Goal: Find specific page/section: Find specific page/section

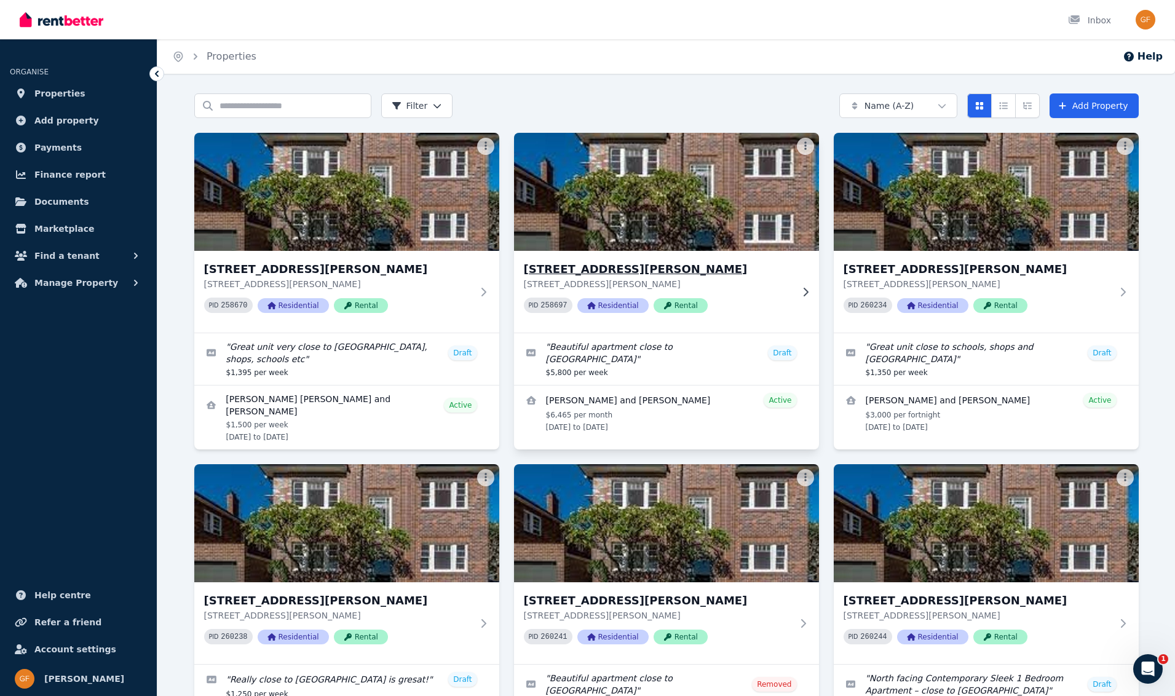
click at [613, 306] on span "Residential" at bounding box center [613, 305] width 71 height 15
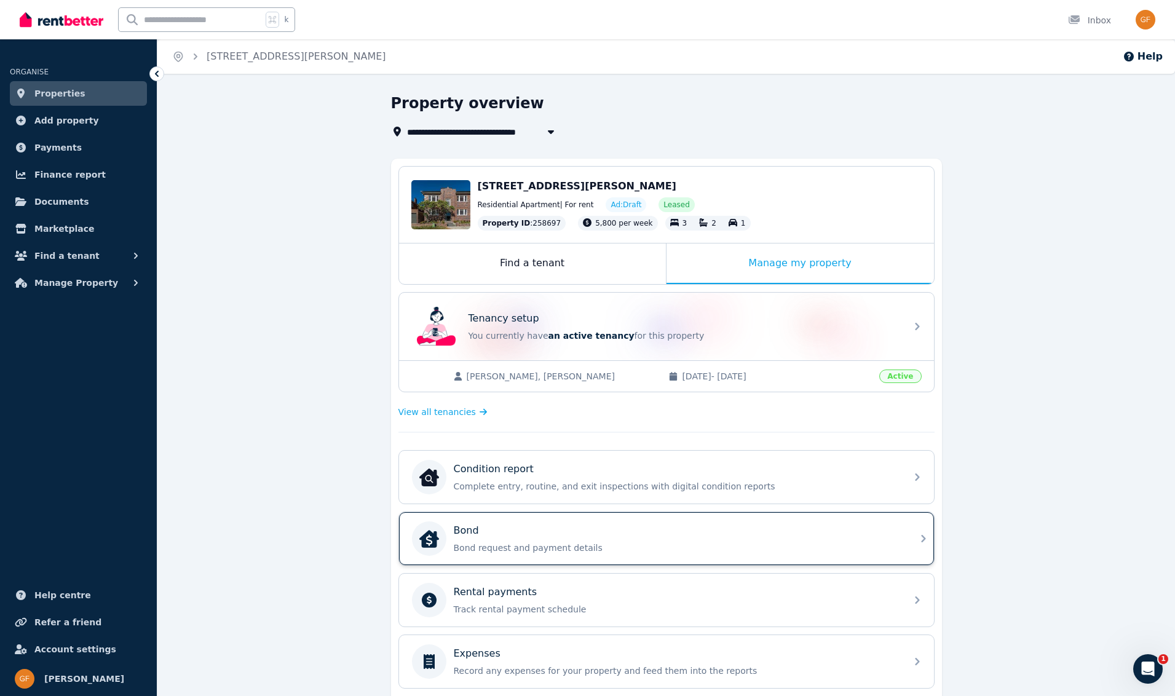
scroll to position [231, 0]
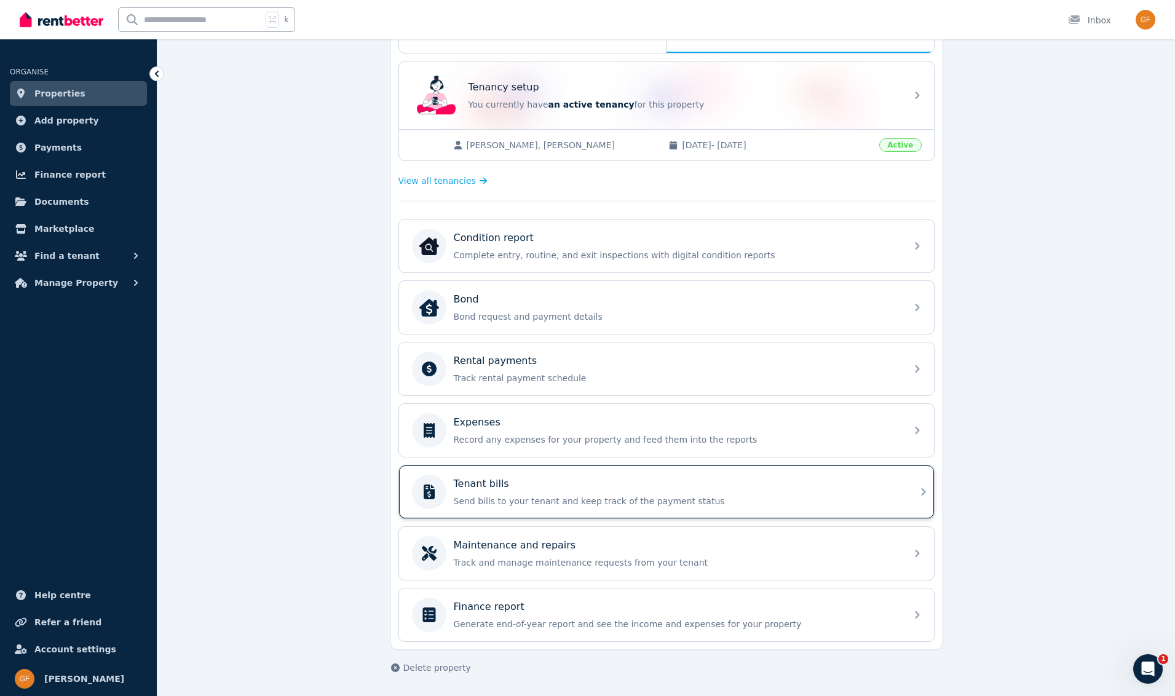
click at [519, 499] on p "Send bills to your tenant and keep track of the payment status" at bounding box center [676, 501] width 445 height 12
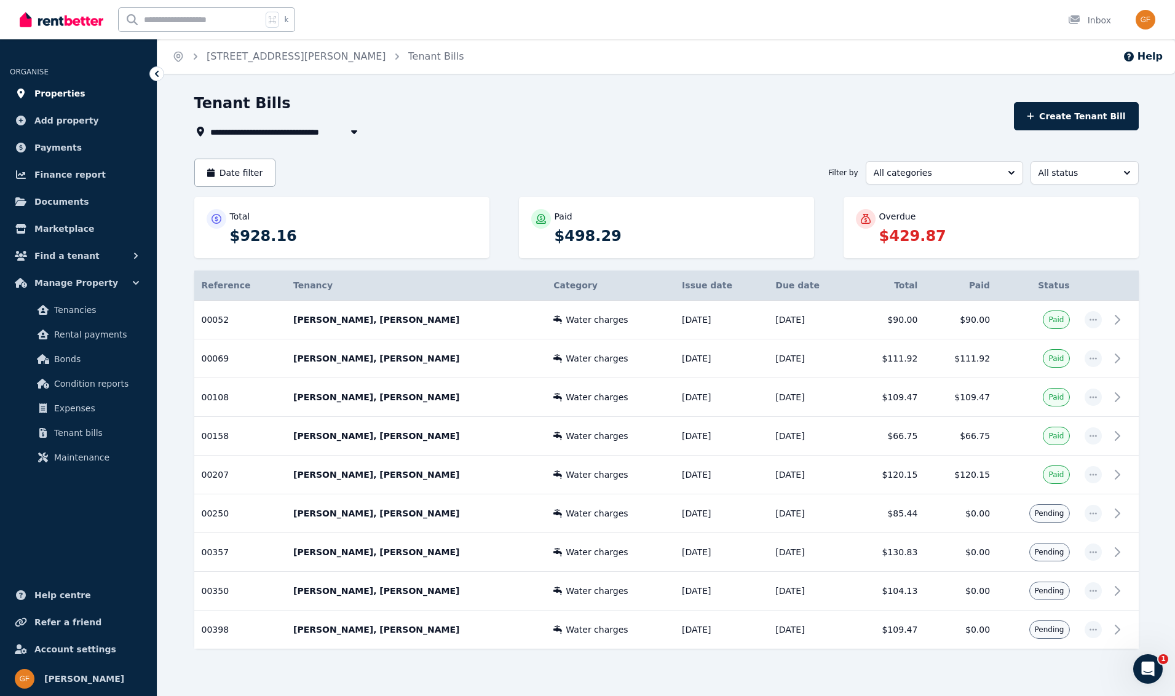
click at [59, 93] on span "Properties" at bounding box center [59, 93] width 51 height 15
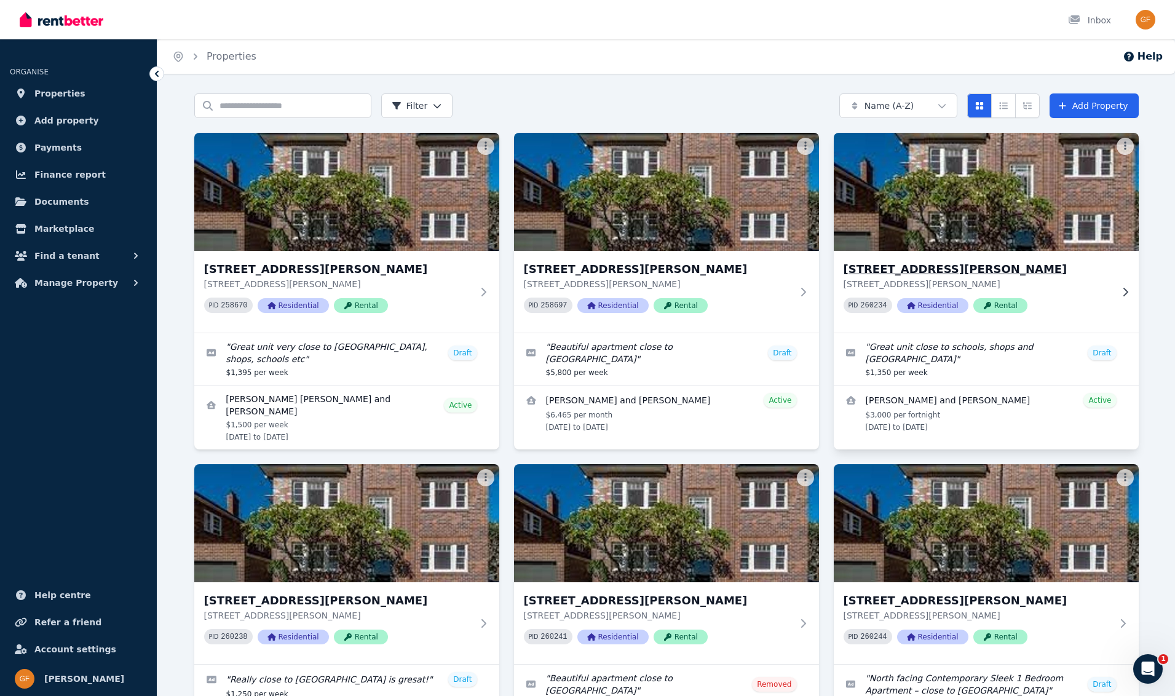
click at [942, 303] on span "Residential" at bounding box center [932, 305] width 71 height 15
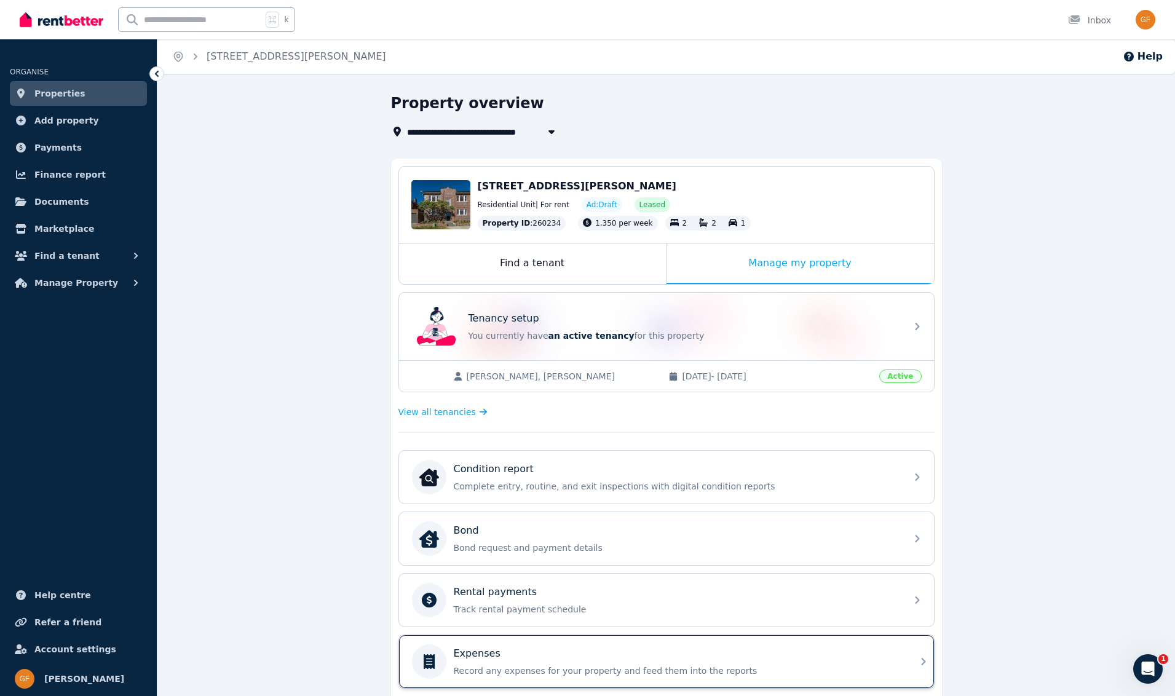
scroll to position [231, 0]
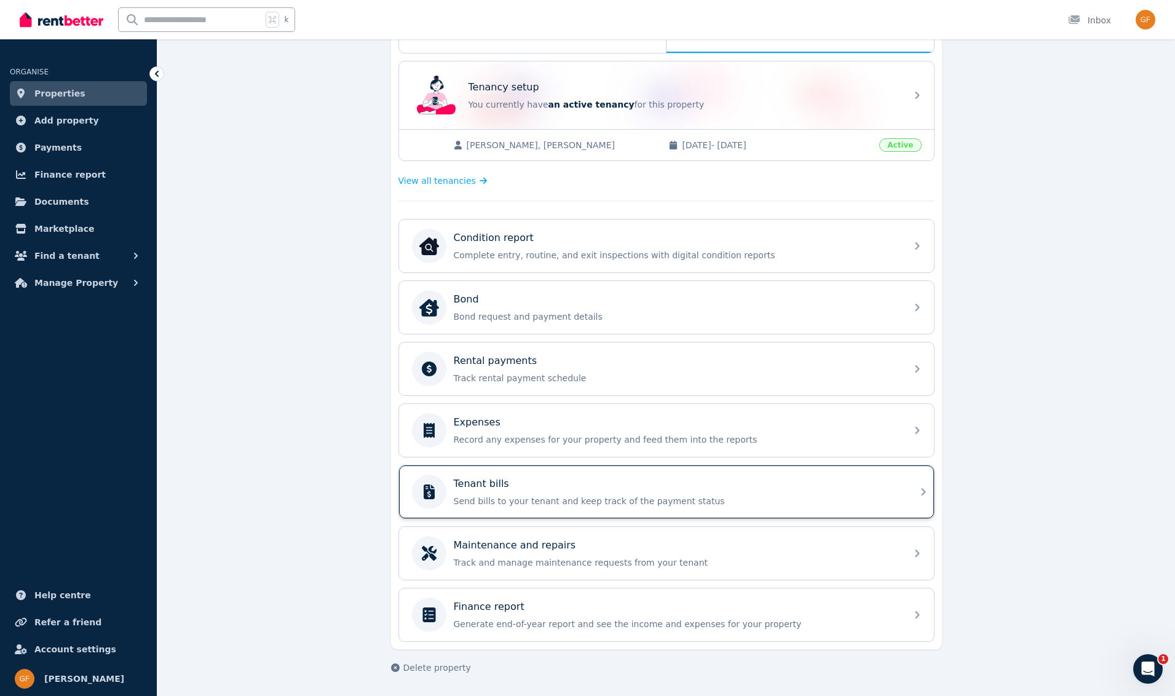
click at [597, 490] on div "Tenant bills" at bounding box center [676, 484] width 445 height 15
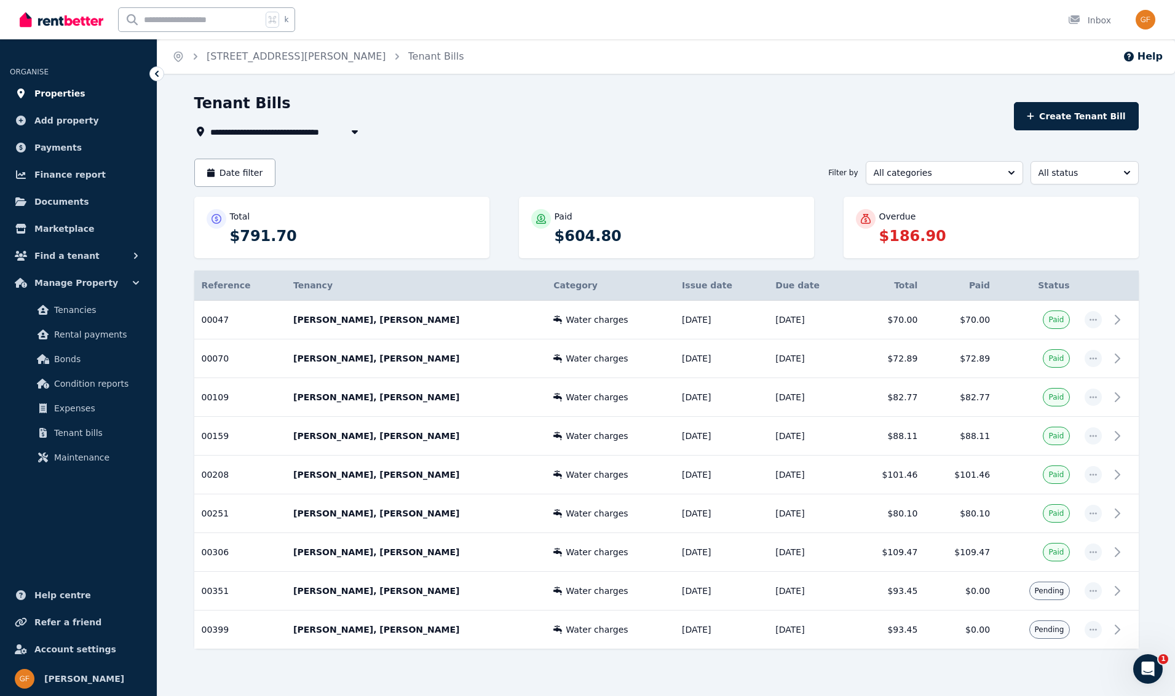
click at [54, 92] on span "Properties" at bounding box center [59, 93] width 51 height 15
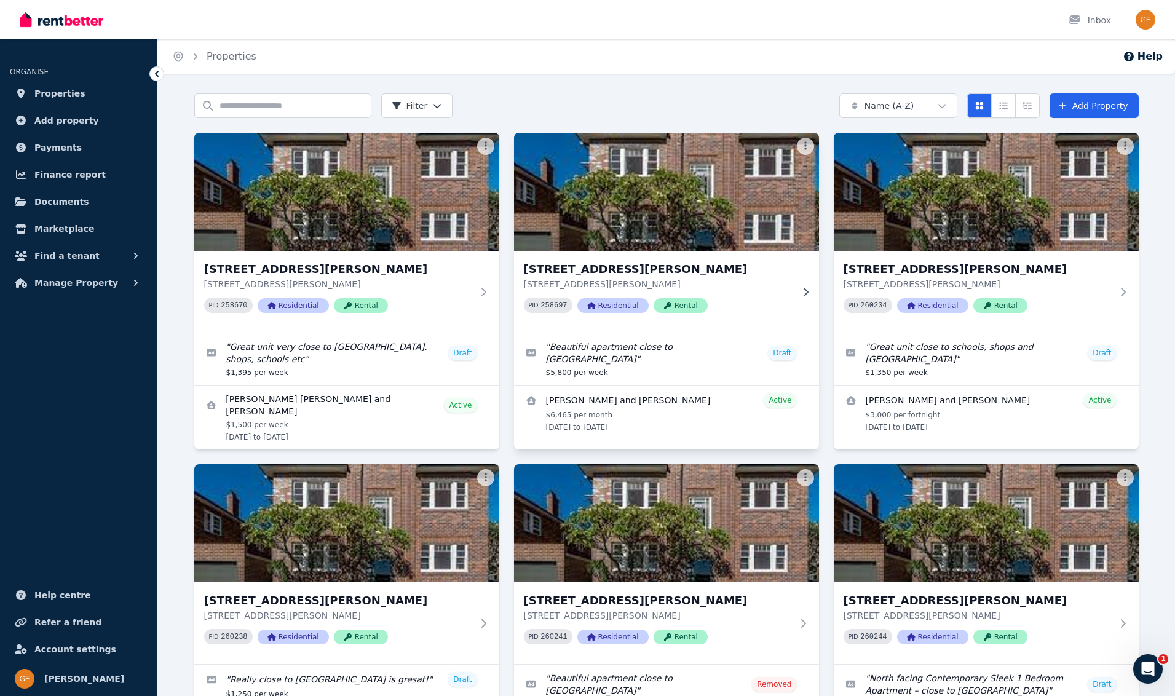
click at [622, 308] on span "Residential" at bounding box center [613, 305] width 71 height 15
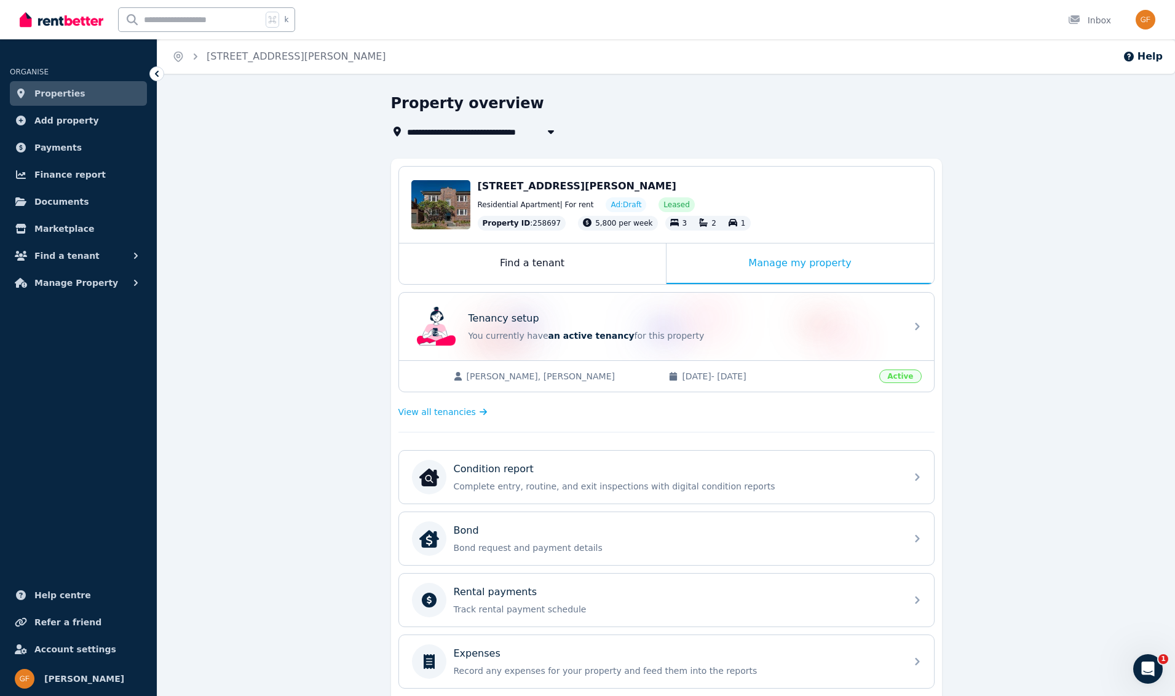
scroll to position [231, 0]
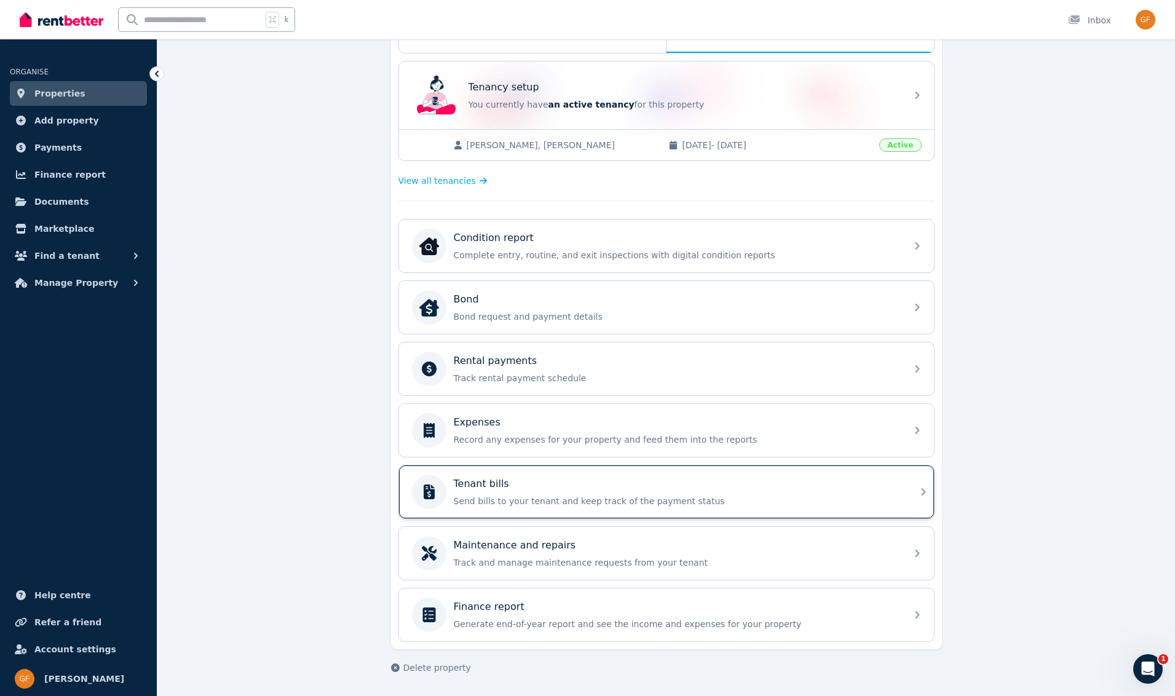
click at [613, 502] on p "Send bills to your tenant and keep track of the payment status" at bounding box center [676, 501] width 445 height 12
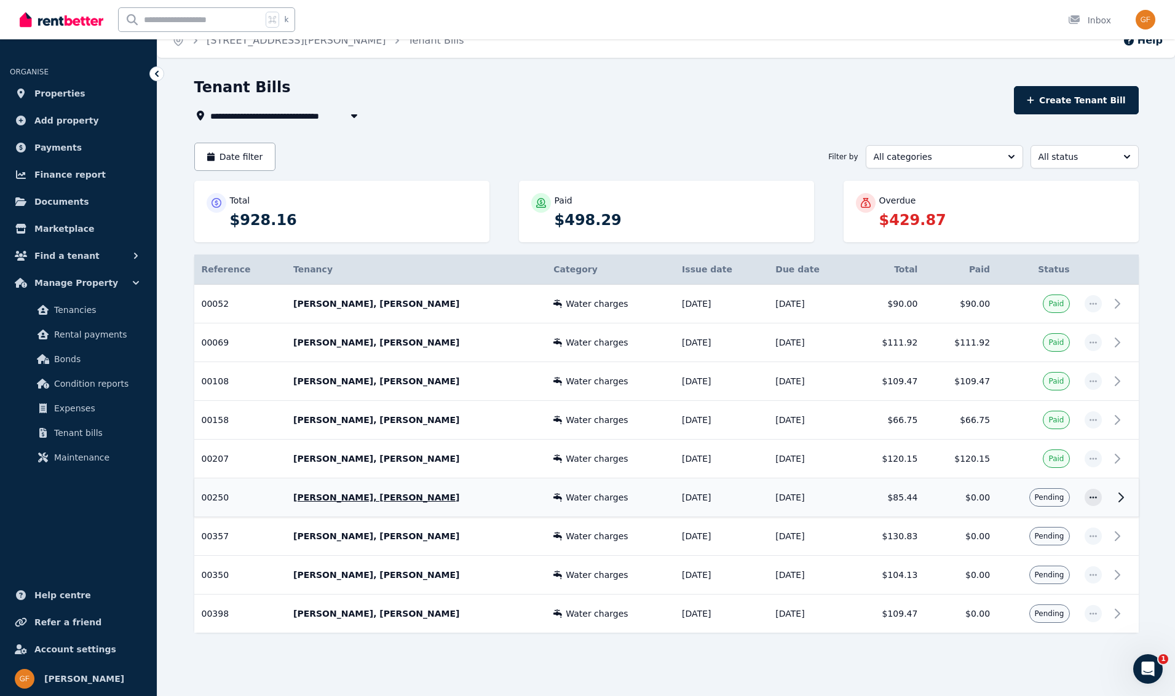
scroll to position [19, 0]
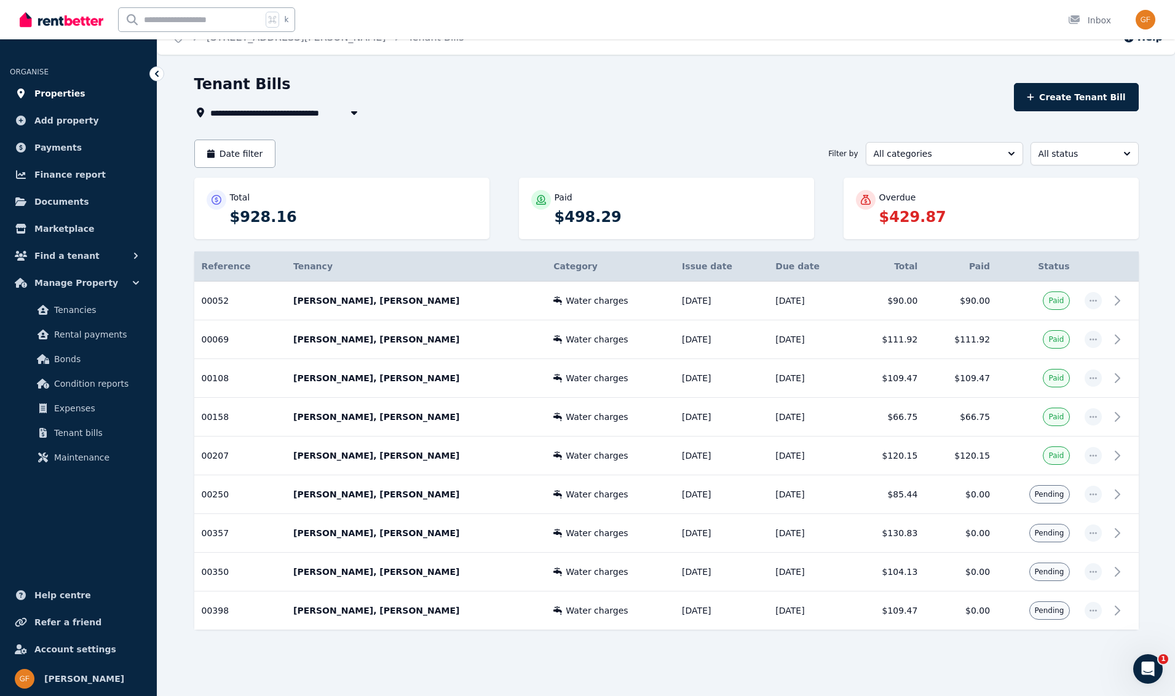
click at [52, 95] on span "Properties" at bounding box center [59, 93] width 51 height 15
